Goal: Browse casually: Explore the website without a specific task or goal

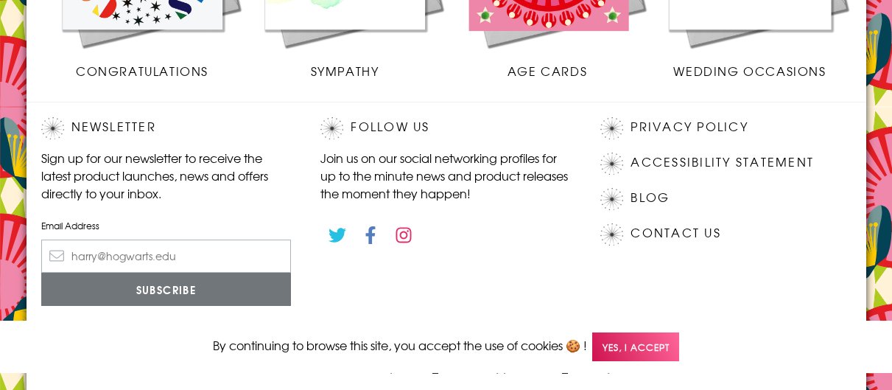
scroll to position [867, 0]
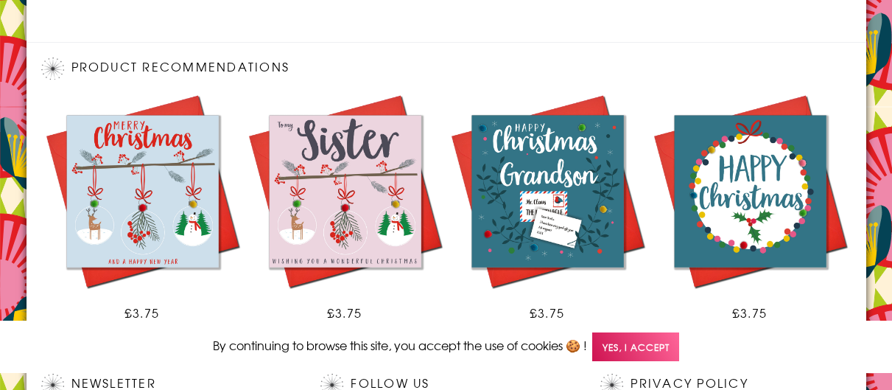
scroll to position [1124, 0]
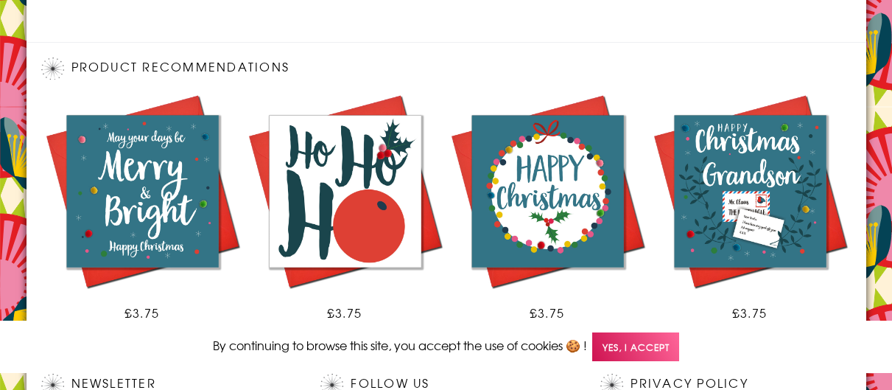
scroll to position [1124, 0]
